Goal: Book appointment/travel/reservation

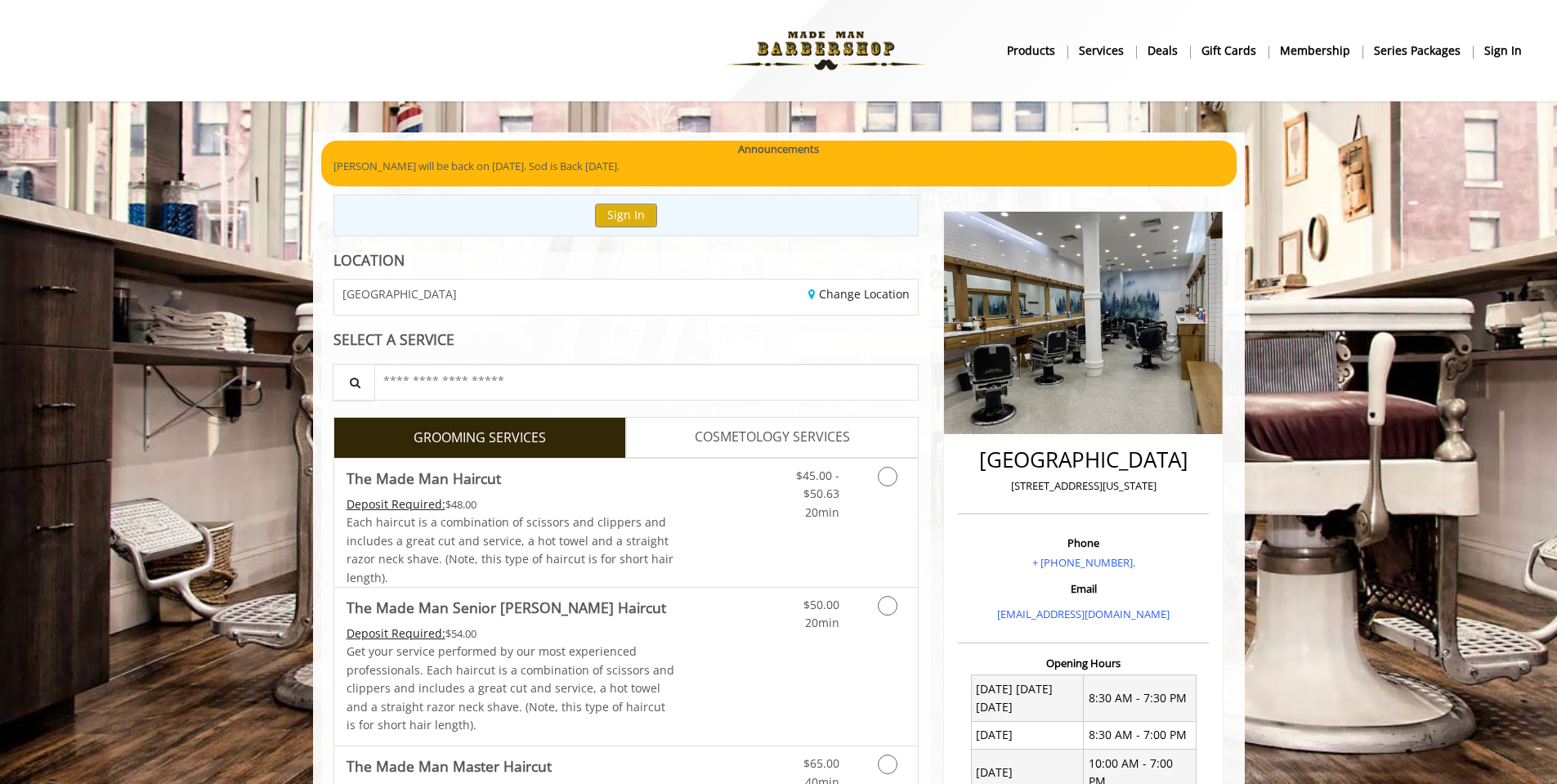
click at [1229, 43] on b "gift cards" at bounding box center [1229, 50] width 55 height 18
click at [892, 476] on icon "Grooming services" at bounding box center [887, 476] width 20 height 20
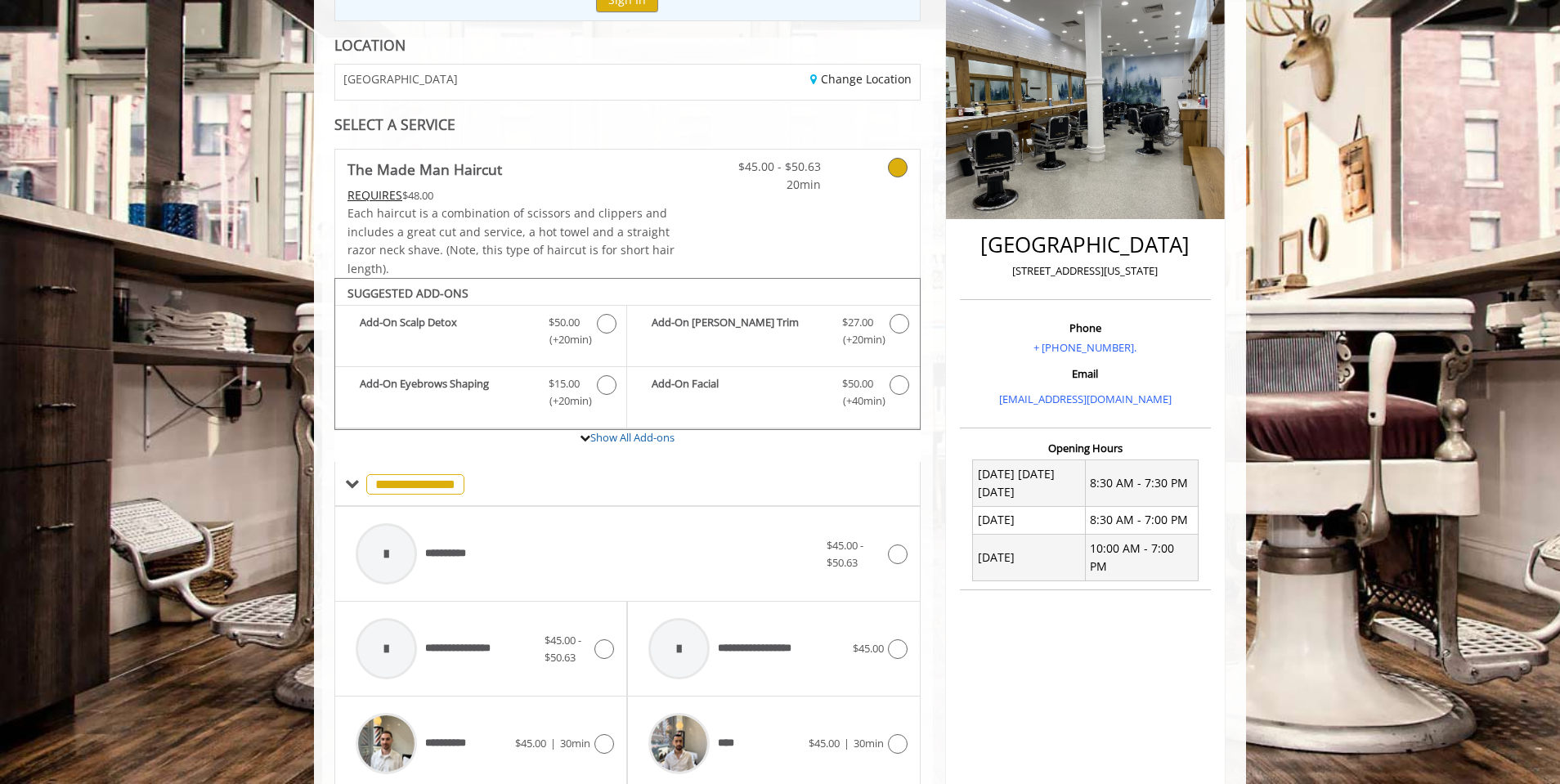
scroll to position [164, 0]
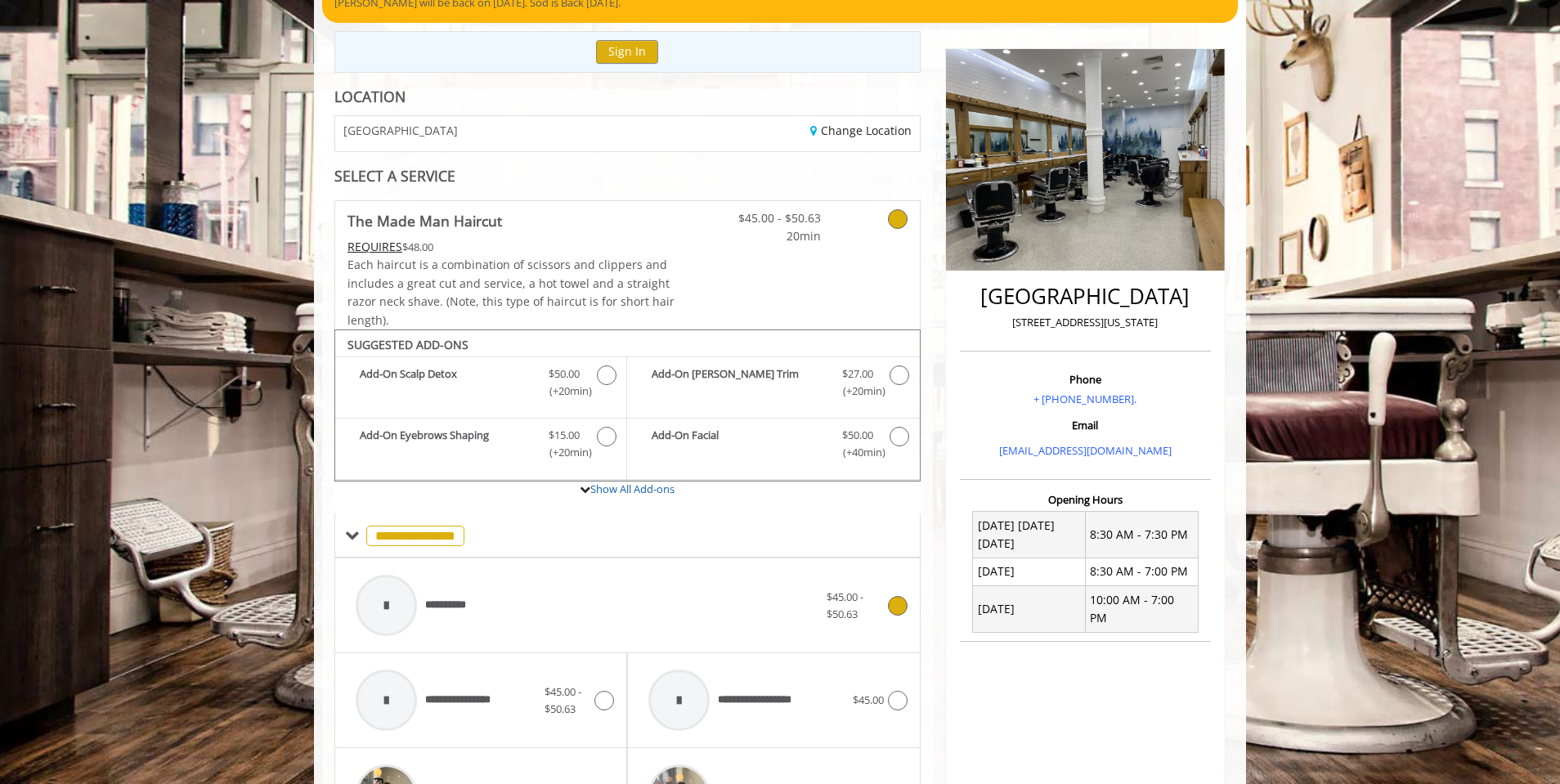
click at [900, 608] on icon at bounding box center [897, 606] width 20 height 20
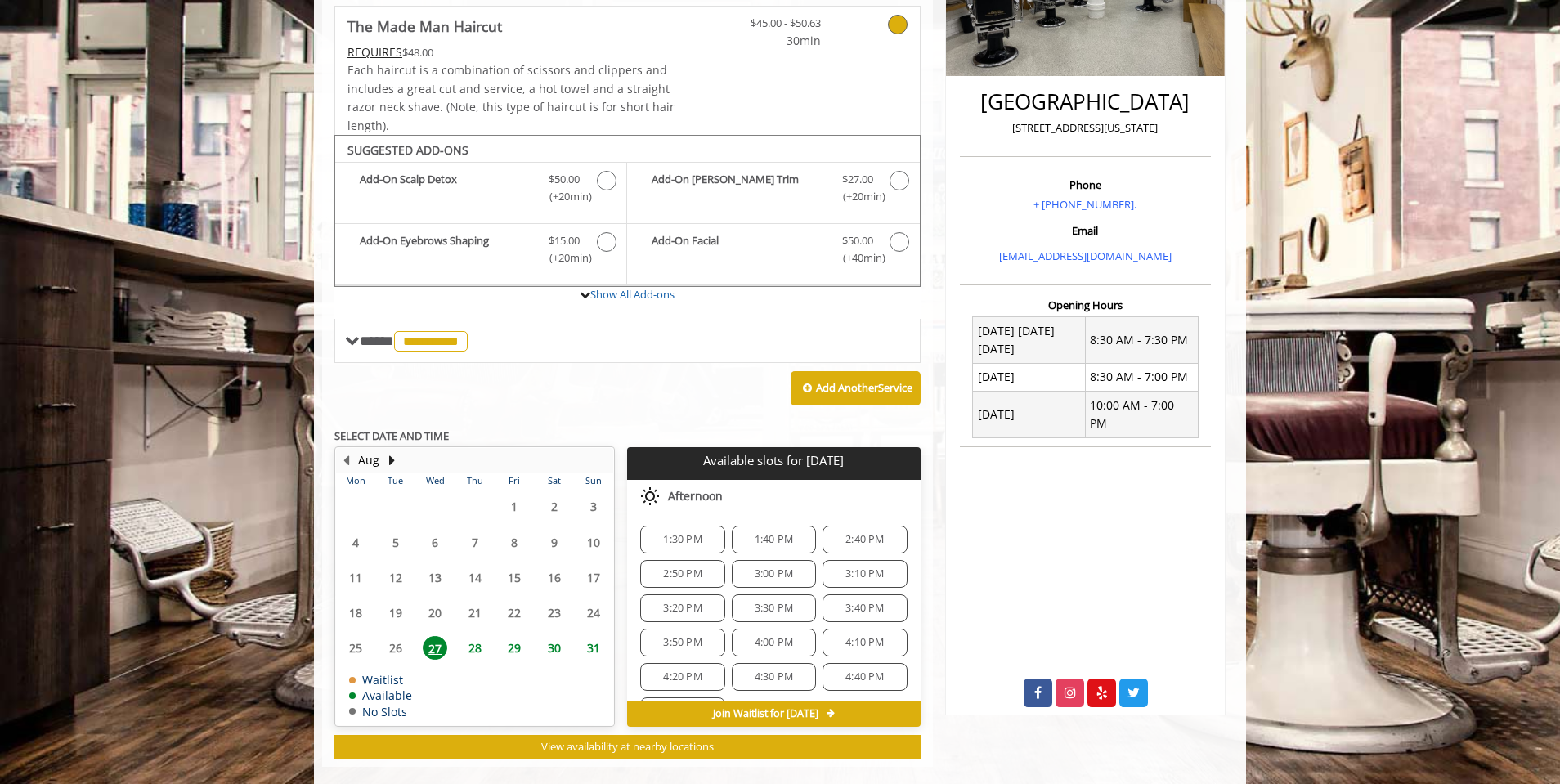
scroll to position [382, 0]
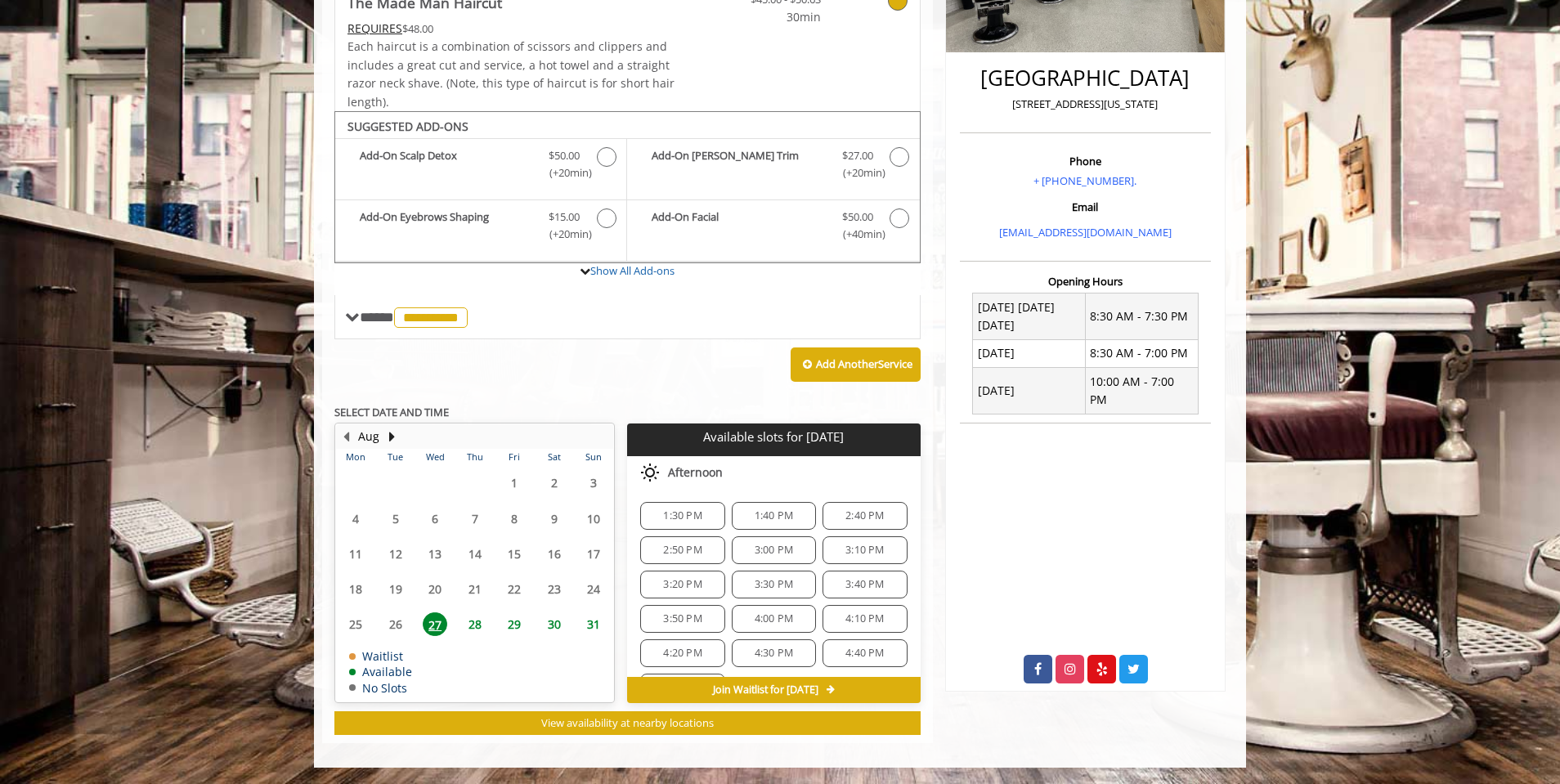
click at [764, 688] on span "Join Waitlist for Wed, Aug 27 2025" at bounding box center [766, 690] width 106 height 13
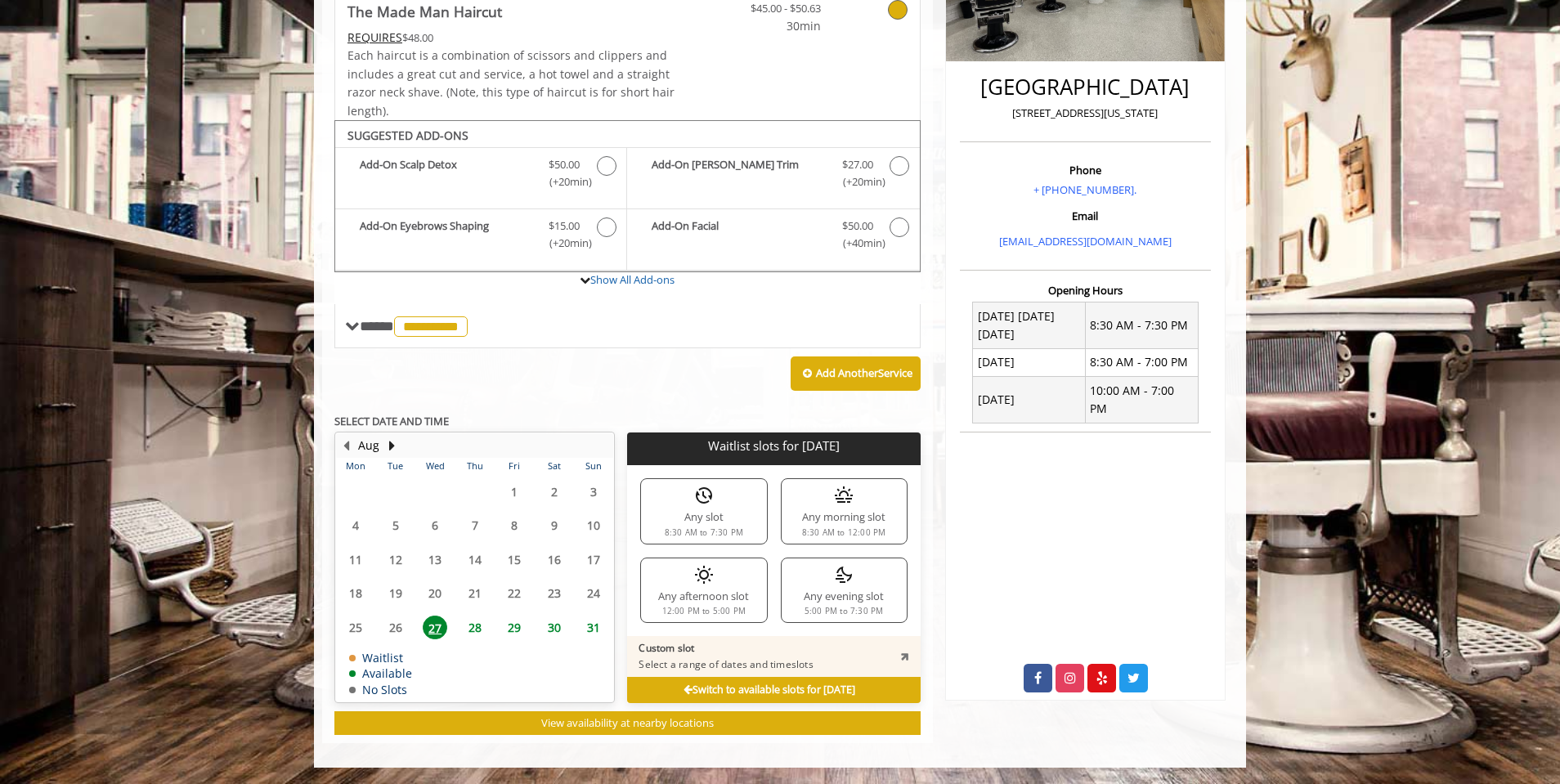
scroll to position [373, 0]
click at [737, 693] on b "Switch to available slots for Wed, Aug 27 2025" at bounding box center [770, 690] width 172 height 14
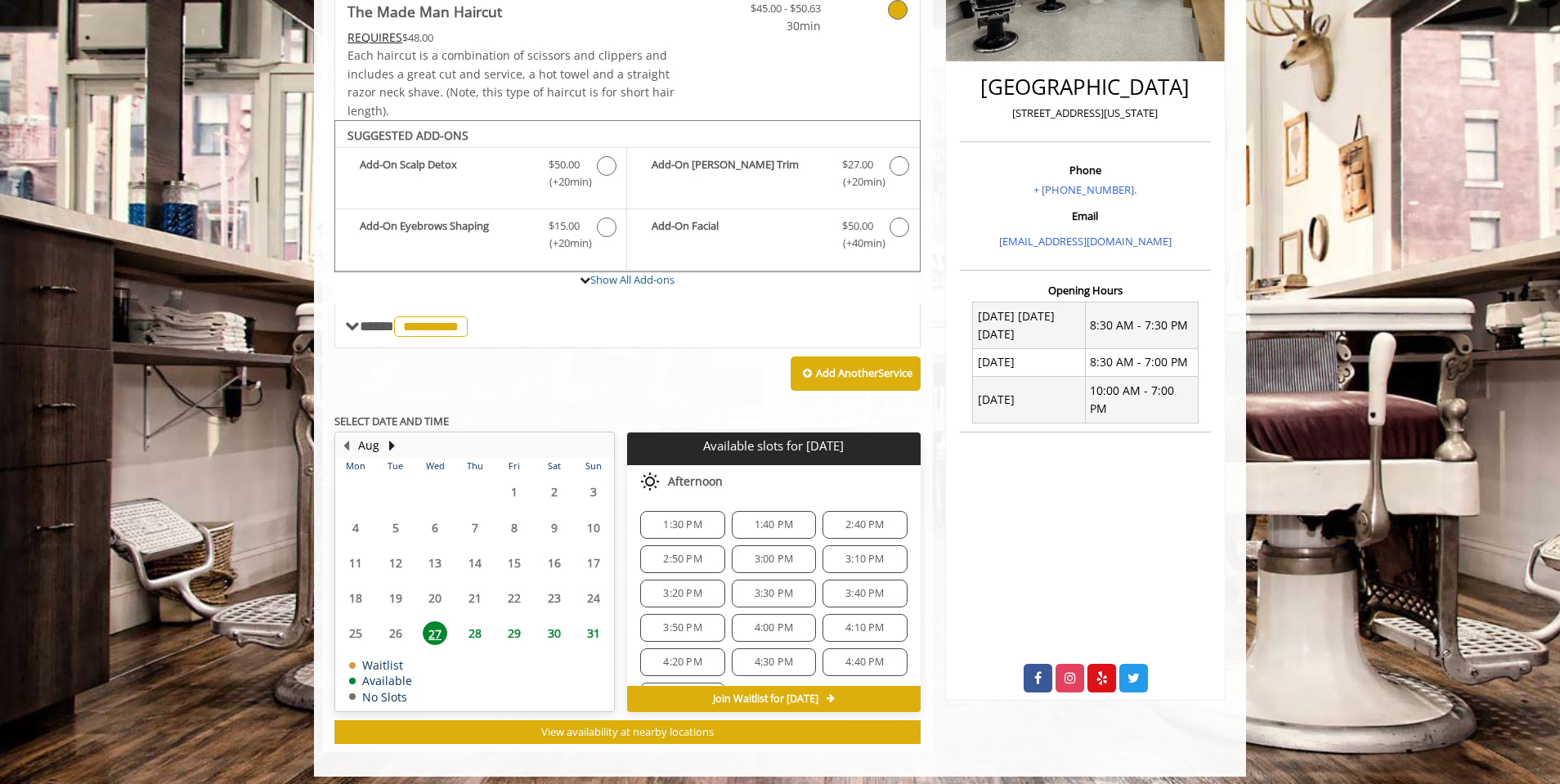
click at [745, 702] on span "Join Waitlist for Wed, Aug 27 2025" at bounding box center [766, 698] width 106 height 13
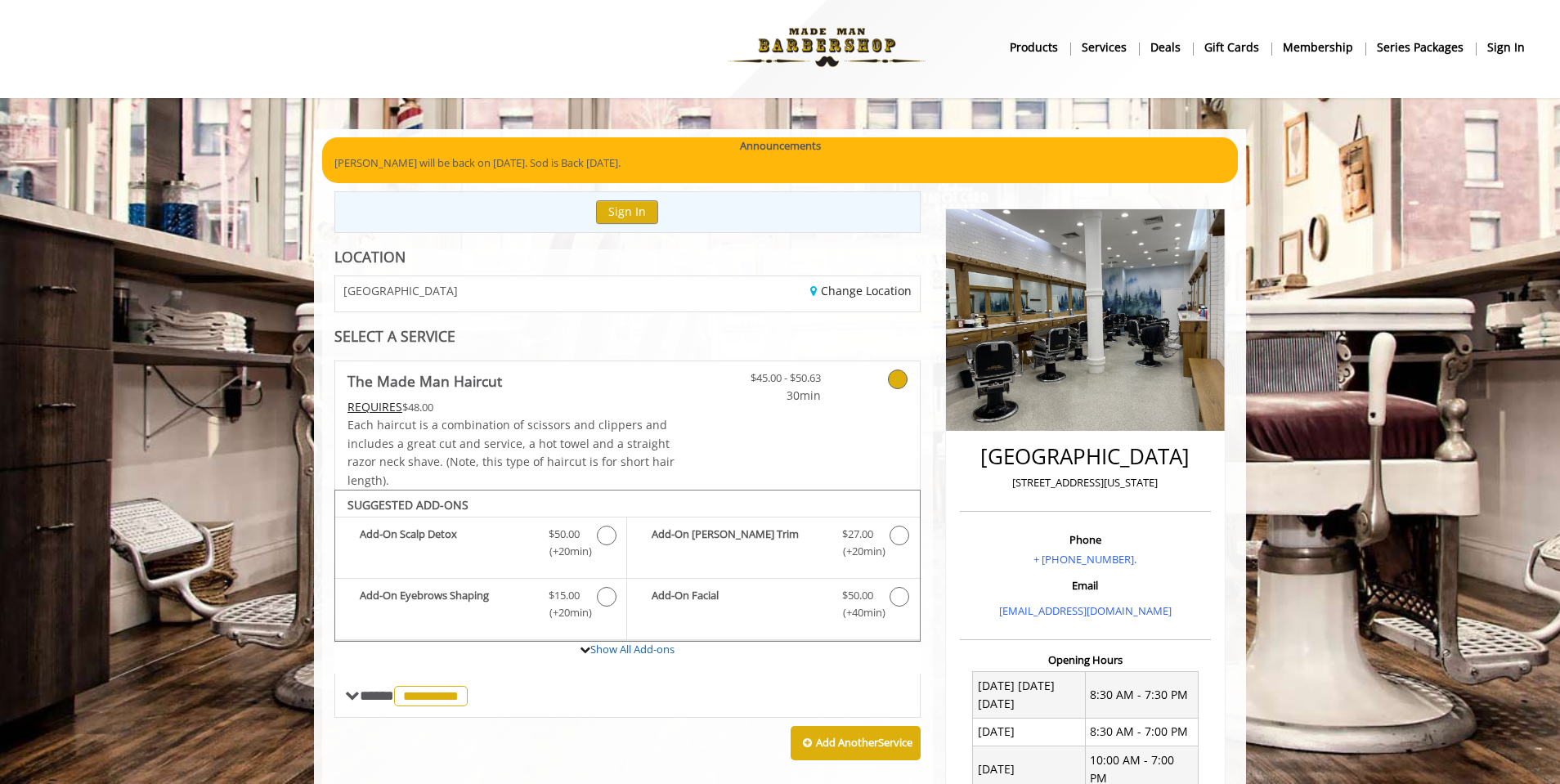
scroll to position [0, 0]
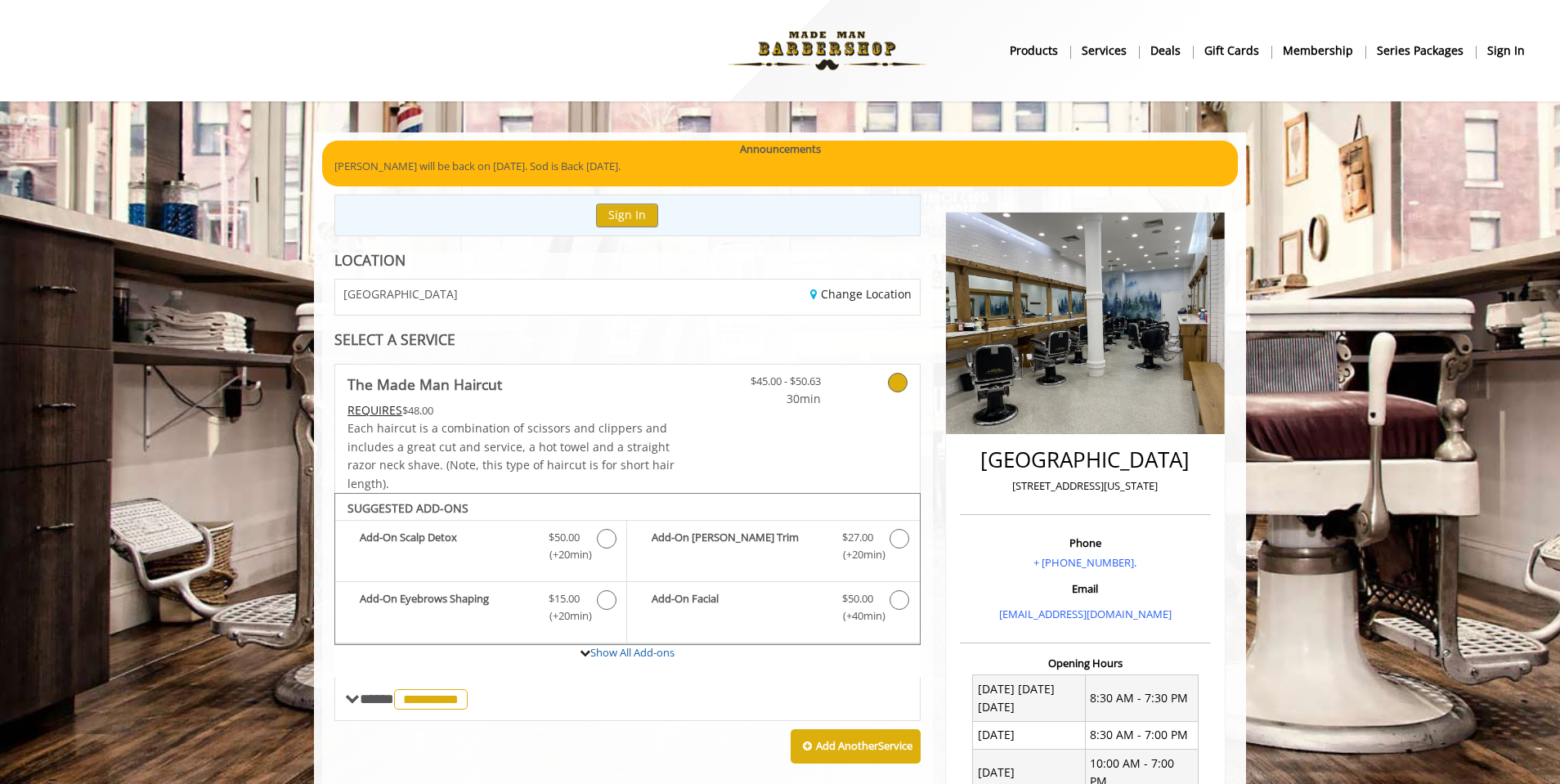
click at [1246, 51] on b "gift cards" at bounding box center [1231, 50] width 55 height 18
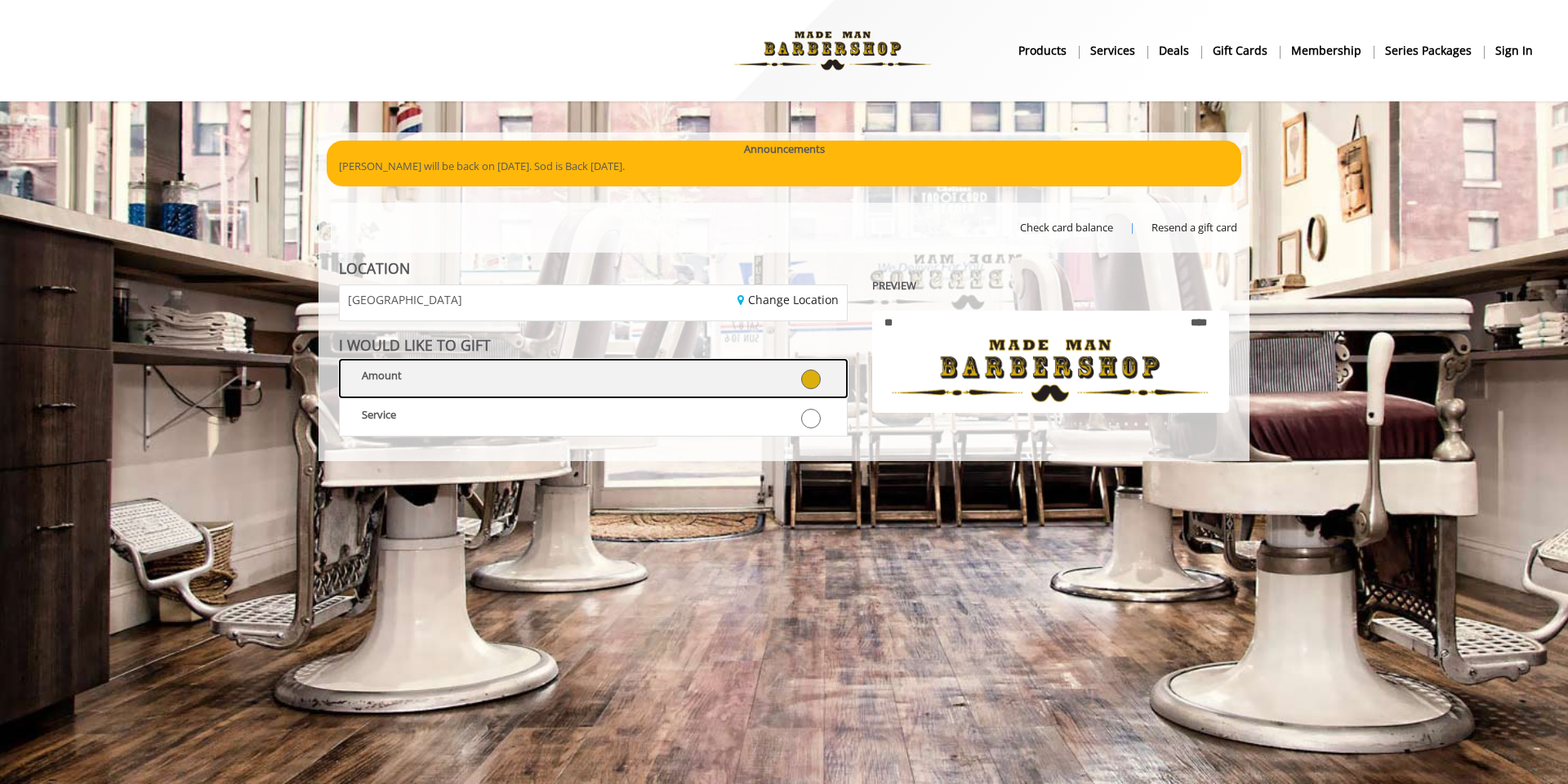
click at [810, 375] on icon at bounding box center [810, 379] width 20 height 20
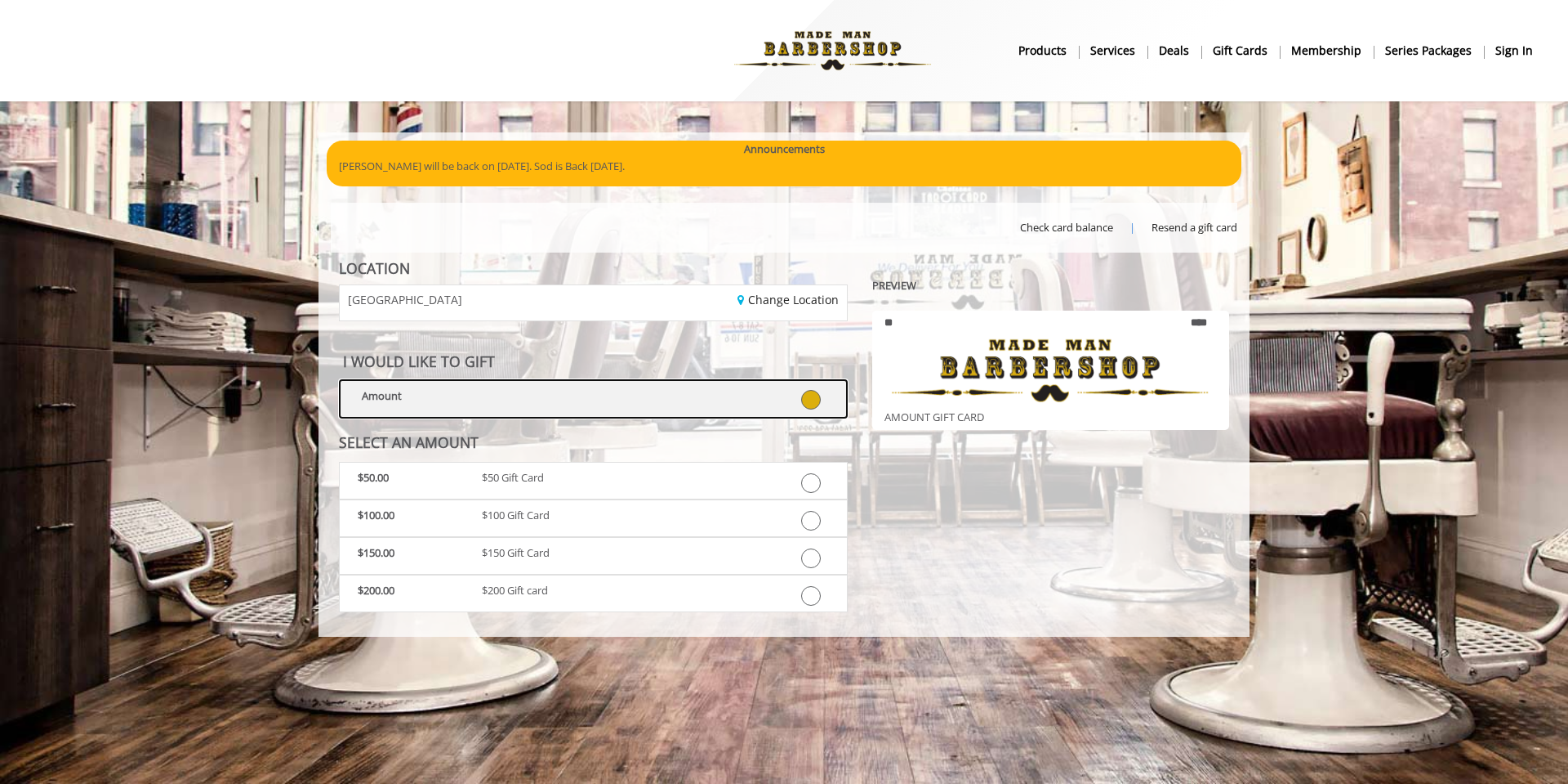
click at [804, 405] on icon at bounding box center [810, 399] width 20 height 20
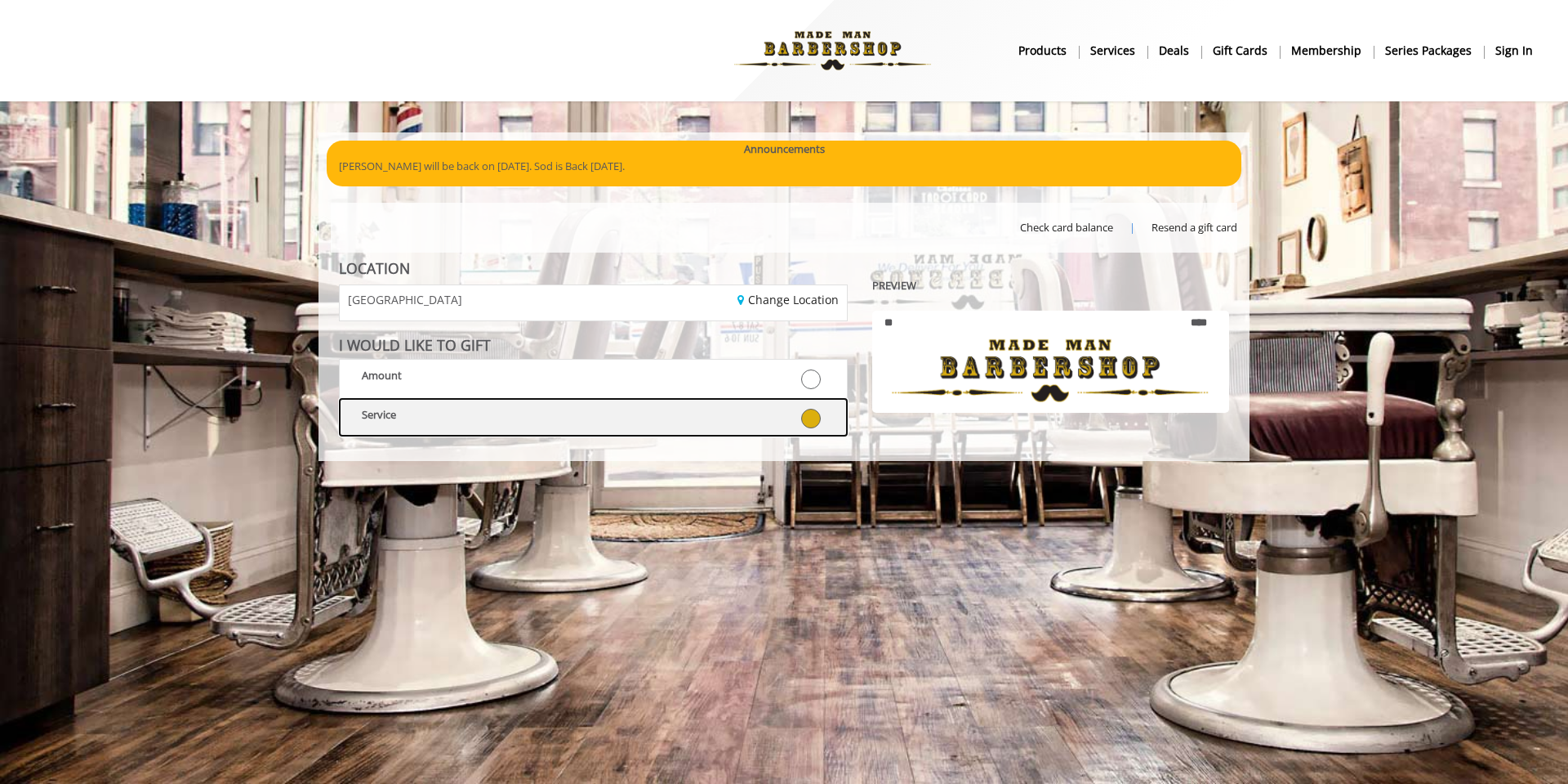
click at [819, 419] on icon at bounding box center [810, 418] width 20 height 20
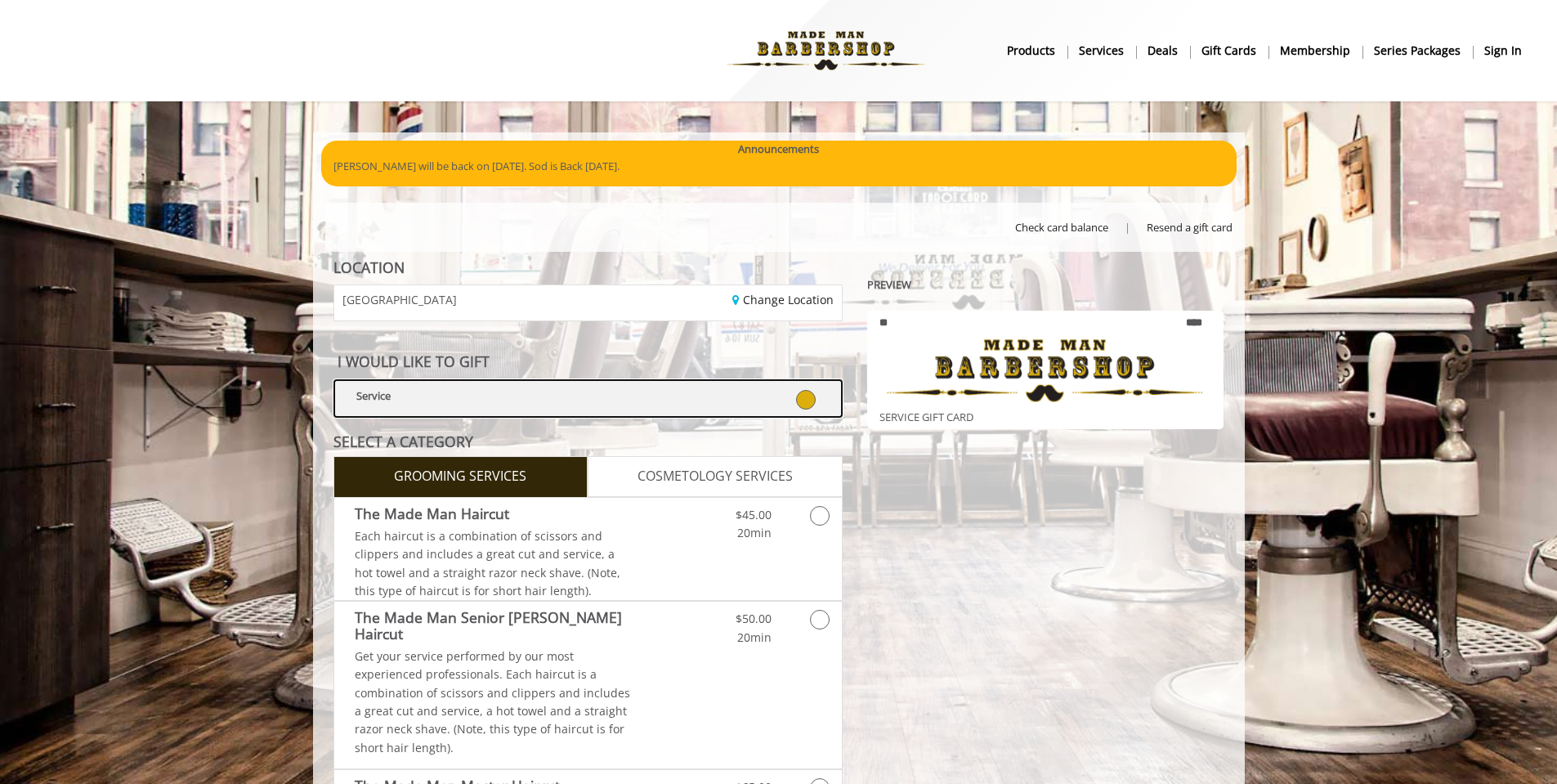
click at [804, 390] on icon at bounding box center [806, 399] width 20 height 20
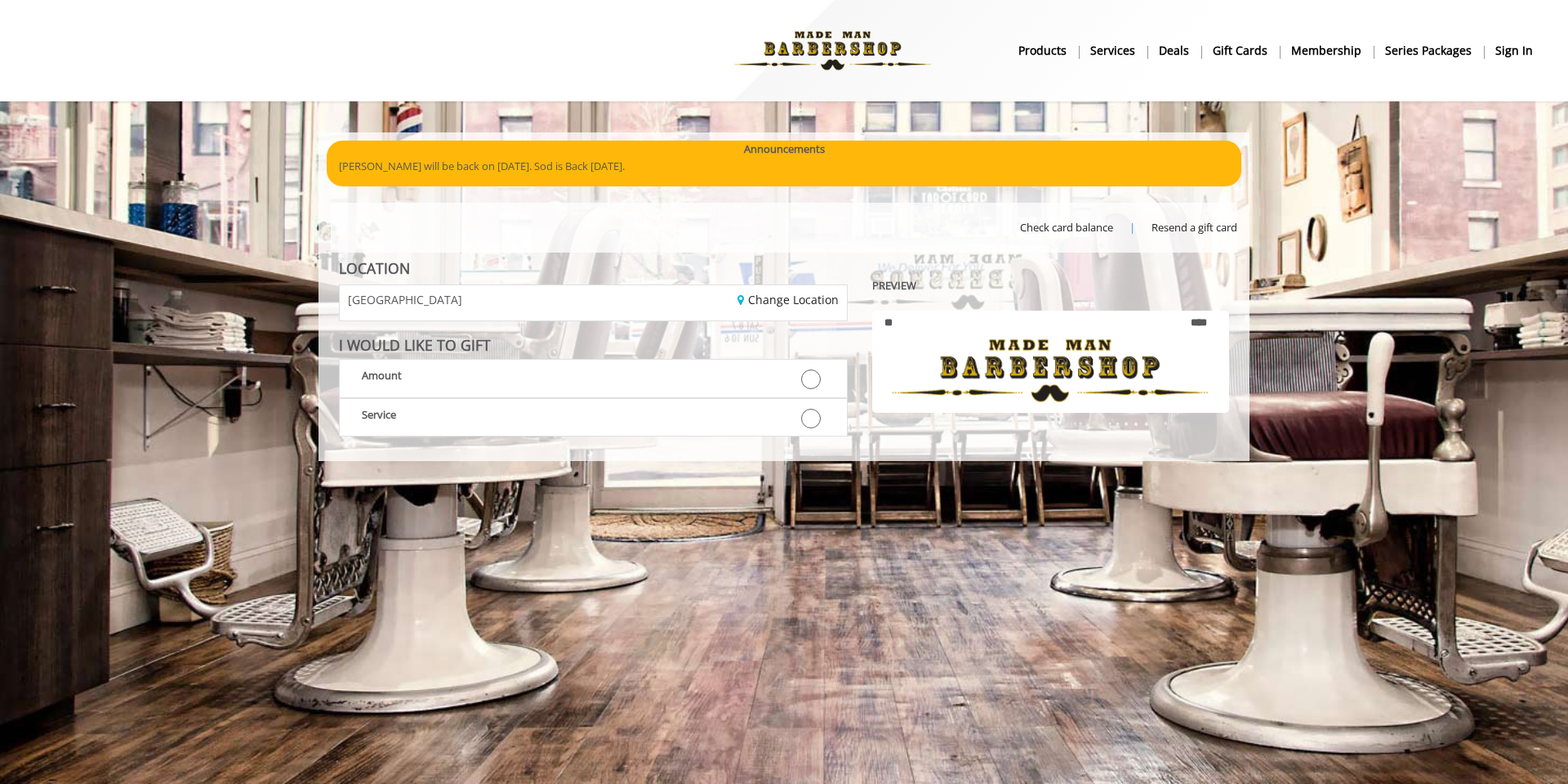
click at [1121, 47] on b "Services" at bounding box center [1113, 50] width 45 height 18
